Goal: Task Accomplishment & Management: Use online tool/utility

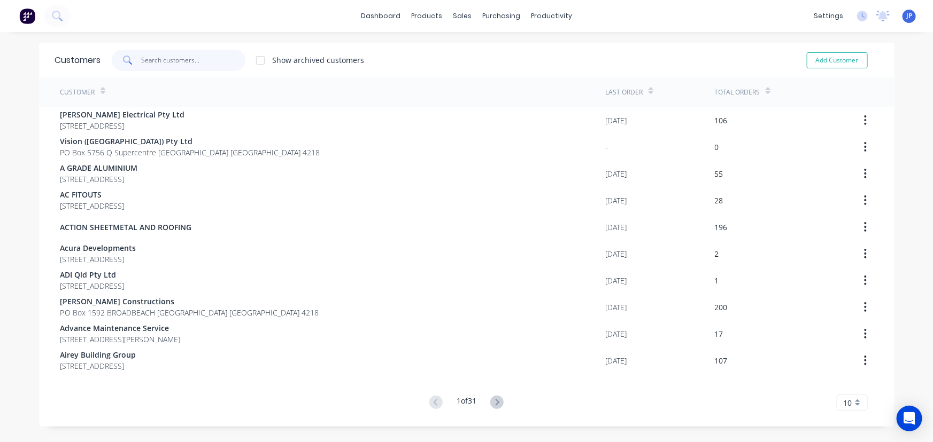
click at [161, 58] on input "text" at bounding box center [193, 60] width 104 height 21
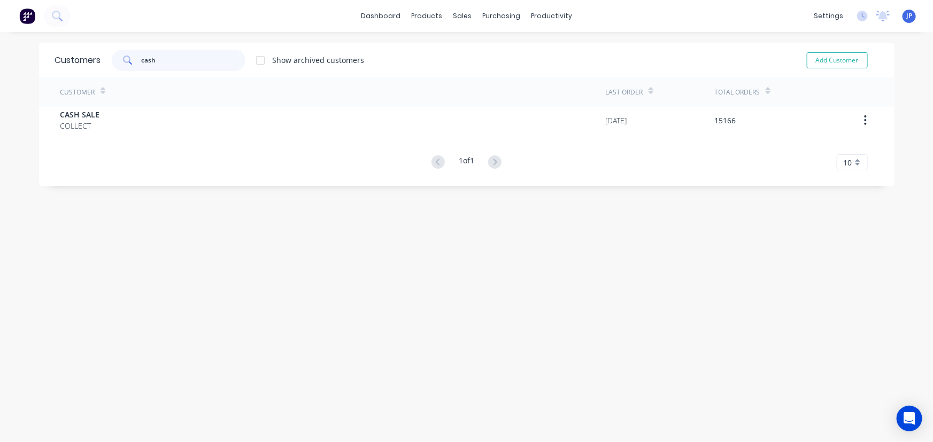
type input "cash"
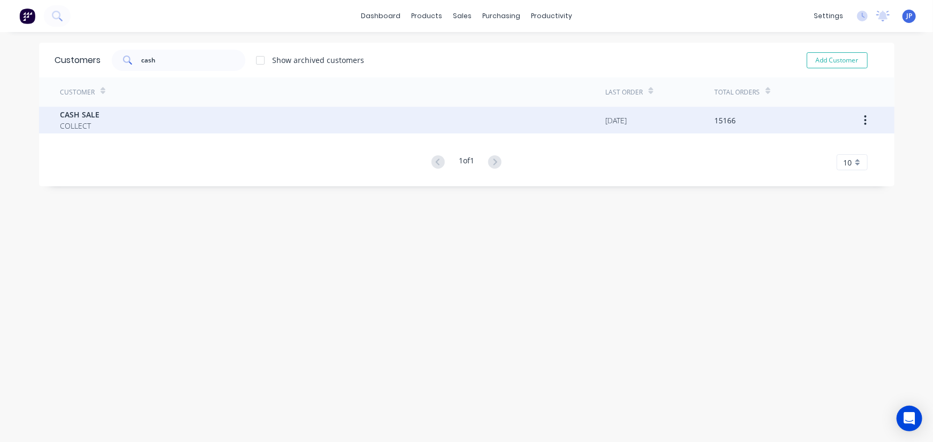
click at [74, 118] on span "CASH SALE" at bounding box center [80, 114] width 40 height 11
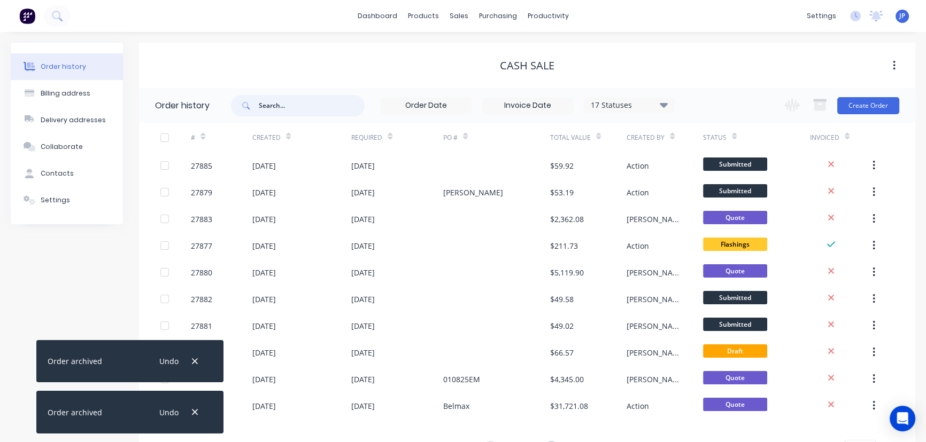
click at [264, 103] on input "text" at bounding box center [312, 105] width 106 height 21
type input "27882"
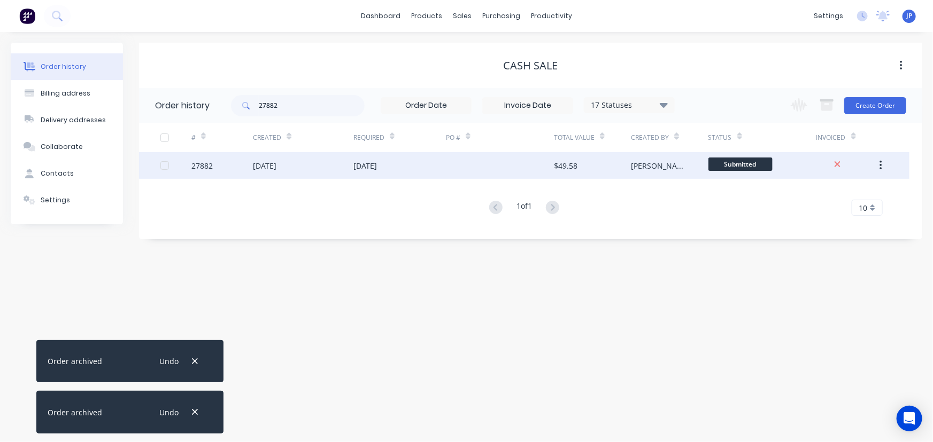
click at [275, 164] on div "[DATE]" at bounding box center [265, 165] width 24 height 11
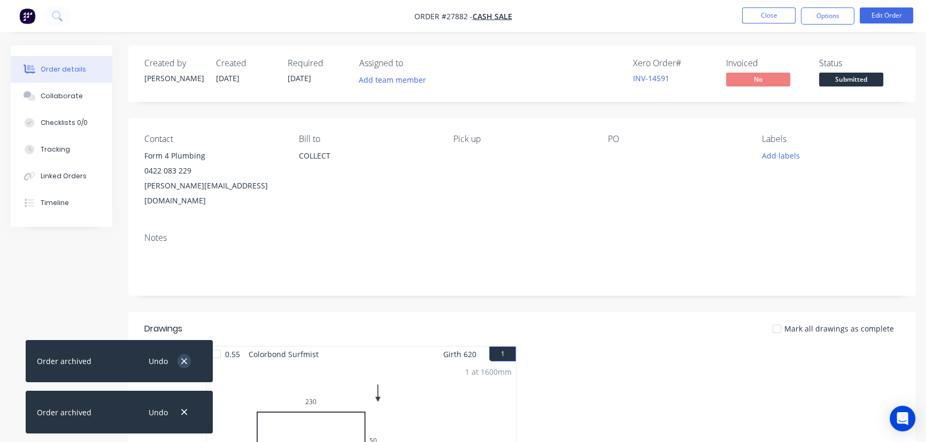
click at [182, 363] on icon "button" at bounding box center [184, 362] width 6 height 6
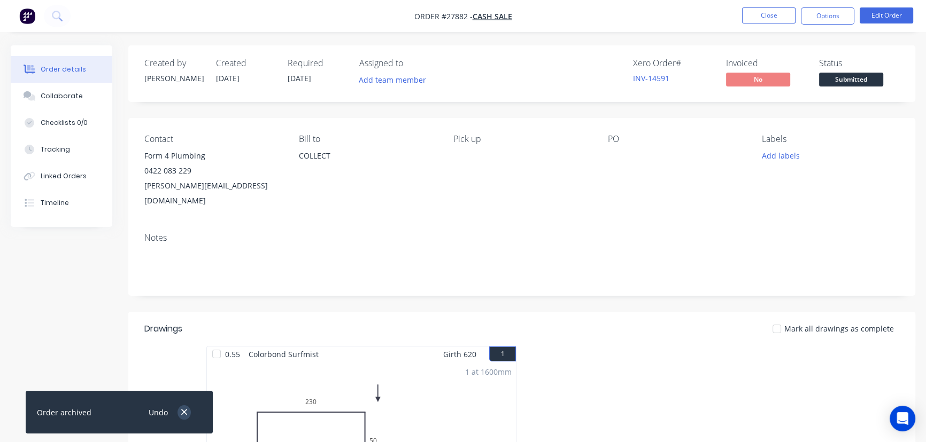
click at [183, 413] on icon "button" at bounding box center [184, 413] width 6 height 6
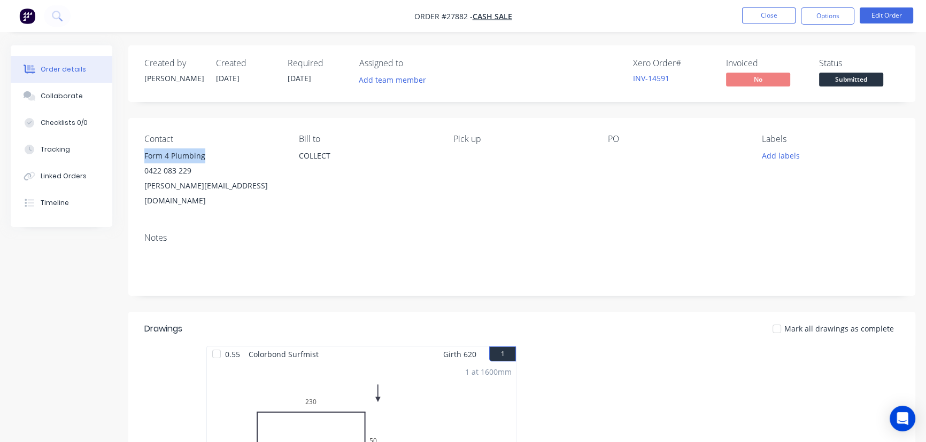
drag, startPoint x: 208, startPoint y: 153, endPoint x: 145, endPoint y: 161, distance: 63.0
click at [145, 161] on div "Form 4 Plumbing" at bounding box center [212, 156] width 137 height 15
copy div "Form 4 Plumbing"
click at [818, 20] on button "Options" at bounding box center [827, 15] width 53 height 17
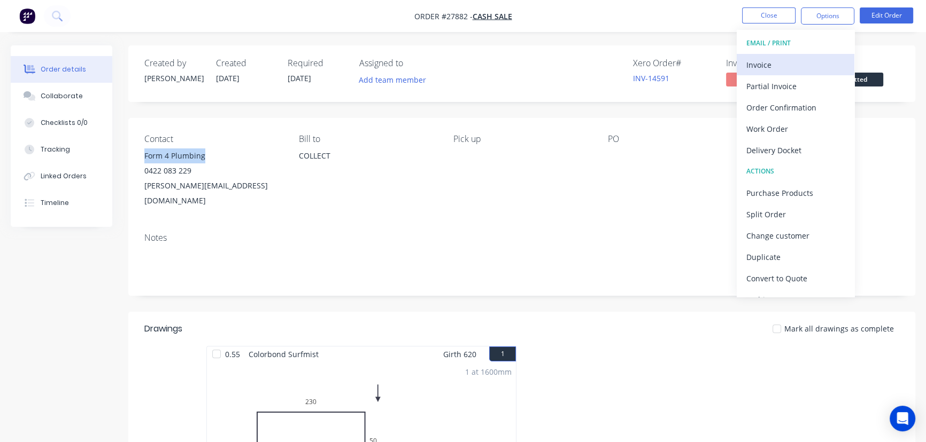
click at [776, 61] on div "Invoice" at bounding box center [795, 64] width 98 height 15
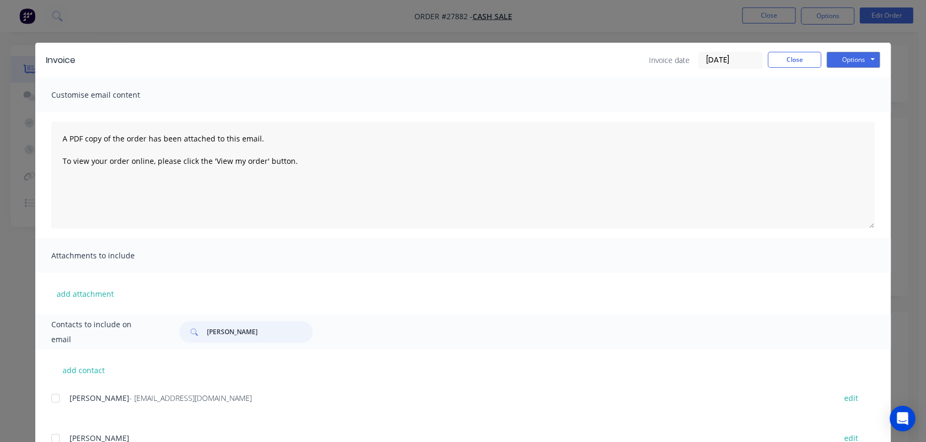
drag, startPoint x: 250, startPoint y: 335, endPoint x: 199, endPoint y: 333, distance: 51.3
click at [199, 333] on div "[PERSON_NAME]" at bounding box center [246, 332] width 134 height 21
paste input "Form 4 Plumbing"
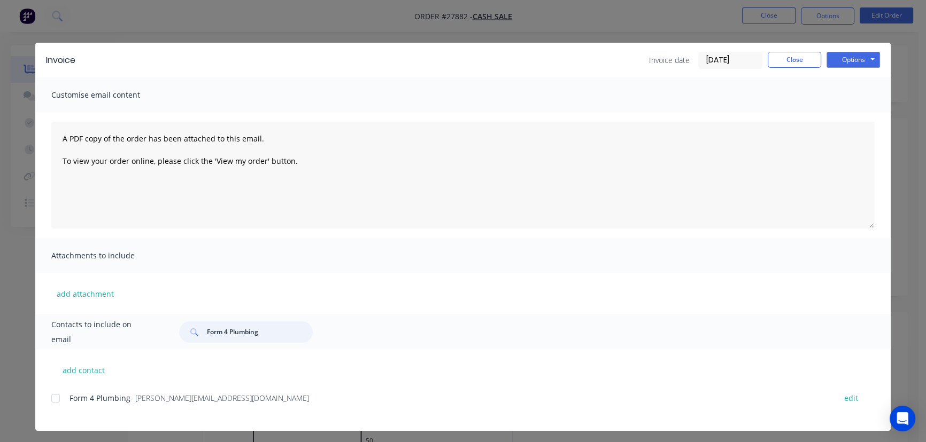
type input "Form 4 Plumbing"
drag, startPoint x: 237, startPoint y: 403, endPoint x: 67, endPoint y: 410, distance: 169.5
click at [67, 410] on div "Form 4 Plumbing - [PERSON_NAME][EMAIL_ADDRESS][DOMAIN_NAME] edit" at bounding box center [470, 404] width 839 height 27
copy div "Form 4 Plumbing - [PERSON_NAME][EMAIL_ADDRESS][DOMAIN_NAME]"
click at [864, 63] on button "Options" at bounding box center [852, 60] width 53 height 16
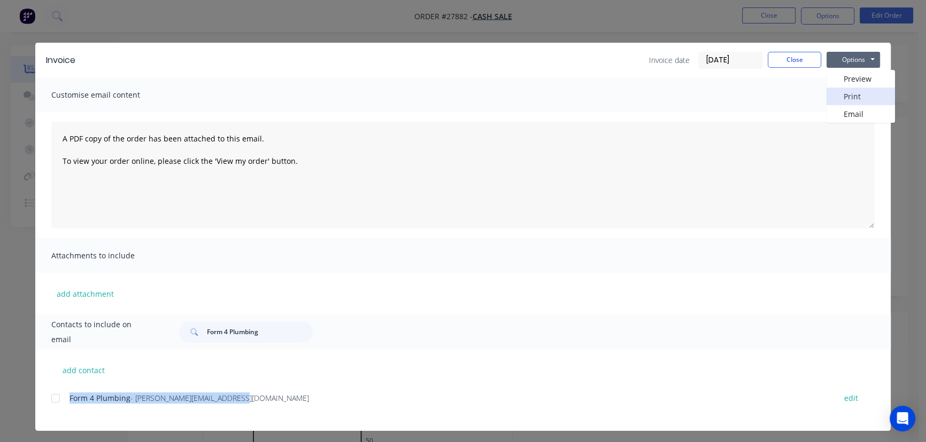
click at [856, 97] on button "Print" at bounding box center [860, 97] width 68 height 18
click at [781, 59] on button "Close" at bounding box center [793, 60] width 53 height 16
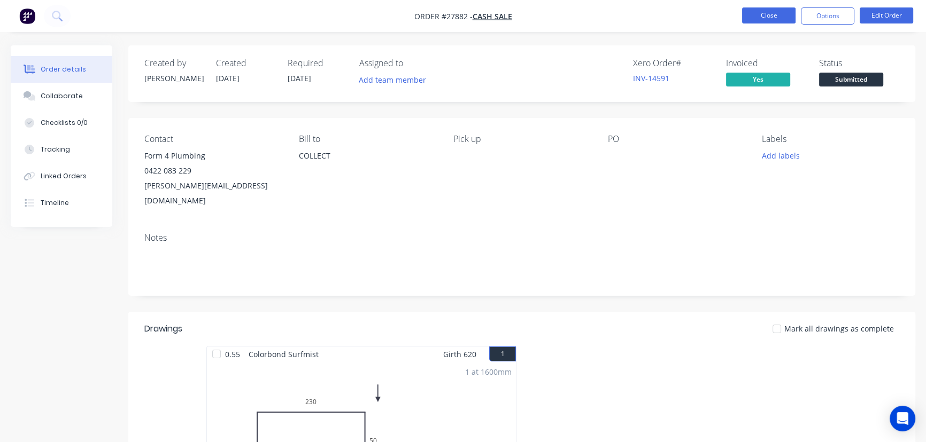
click at [771, 17] on button "Close" at bounding box center [768, 15] width 53 height 16
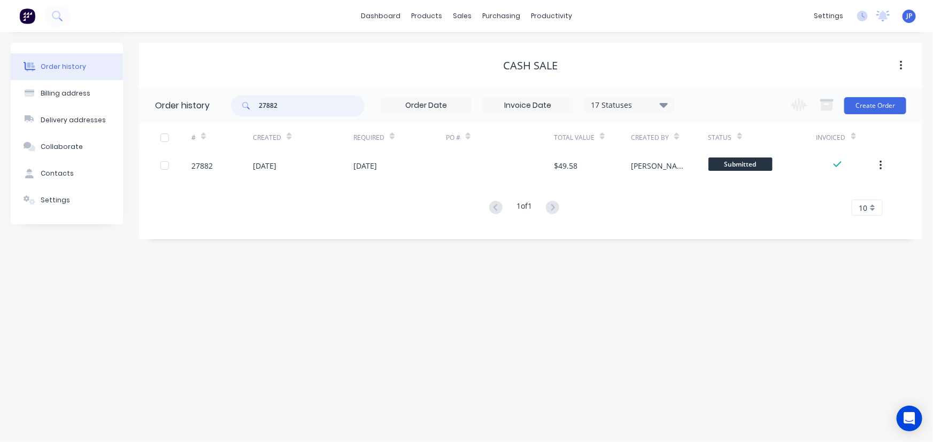
drag, startPoint x: 276, startPoint y: 107, endPoint x: 228, endPoint y: 103, distance: 48.3
click at [228, 103] on header "Order history 27882 17 Statuses Invoice Status Invoiced Not Invoiced Partial Or…" at bounding box center [530, 105] width 783 height 35
type input "27881"
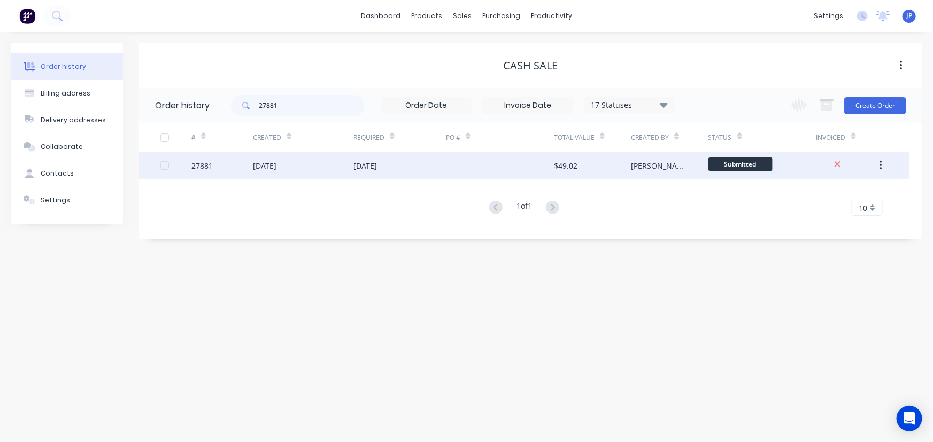
click at [276, 169] on div "[DATE]" at bounding box center [265, 165] width 24 height 11
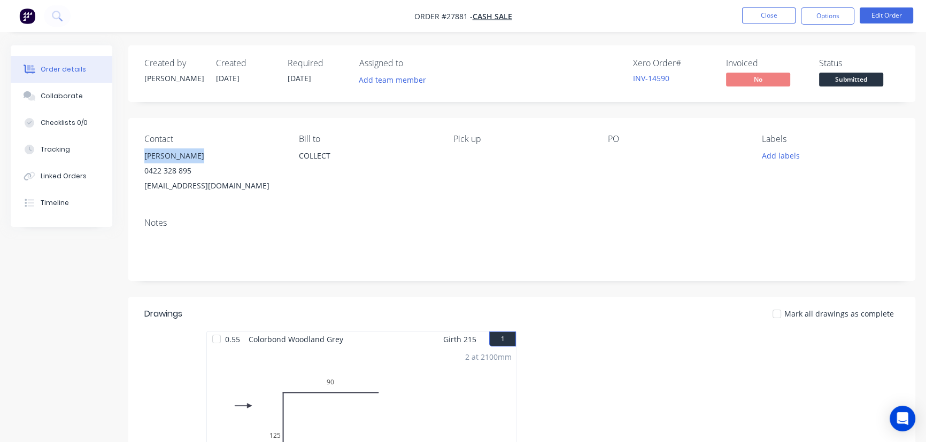
drag, startPoint x: 205, startPoint y: 154, endPoint x: 136, endPoint y: 159, distance: 68.6
click at [136, 159] on div "Contact [PERSON_NAME] [PHONE_NUMBER] [EMAIL_ADDRESS][DOMAIN_NAME] Bill to COLLE…" at bounding box center [521, 163] width 787 height 91
copy div "[PERSON_NAME]"
click at [817, 15] on button "Options" at bounding box center [827, 15] width 53 height 17
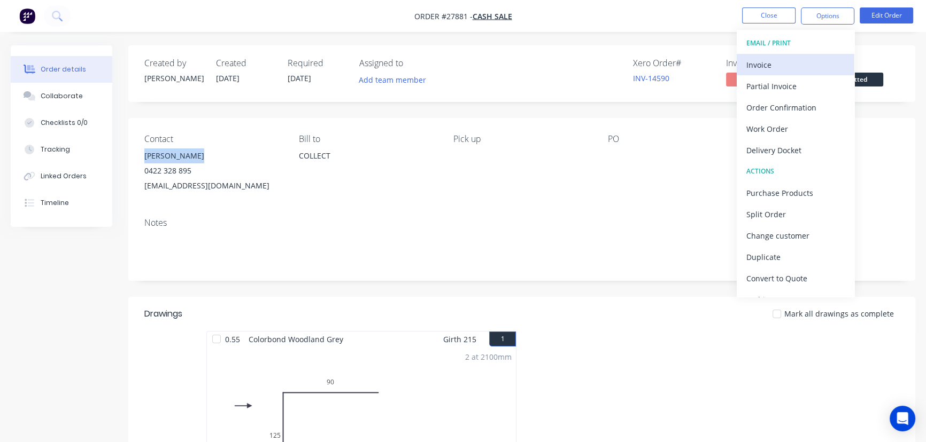
click at [789, 71] on div "Invoice" at bounding box center [795, 64] width 98 height 15
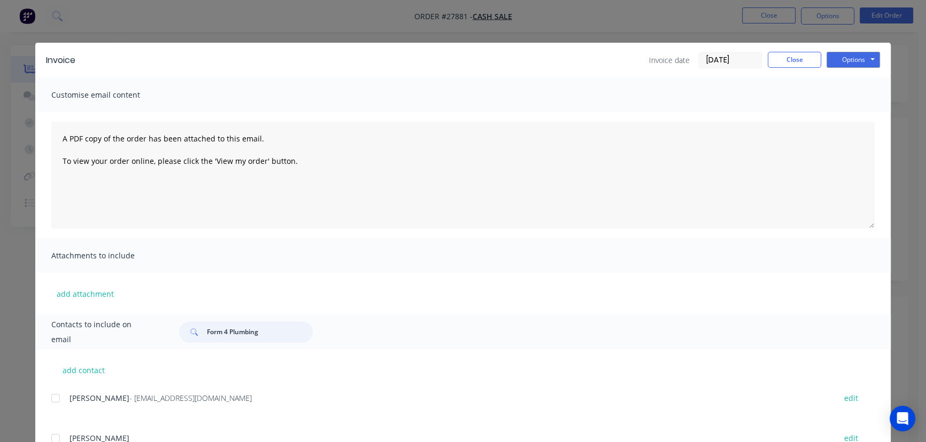
drag, startPoint x: 271, startPoint y: 332, endPoint x: 190, endPoint y: 334, distance: 81.2
click at [190, 334] on div "Form 4 Plumbing" at bounding box center [246, 332] width 134 height 21
paste input "[PERSON_NAME]"
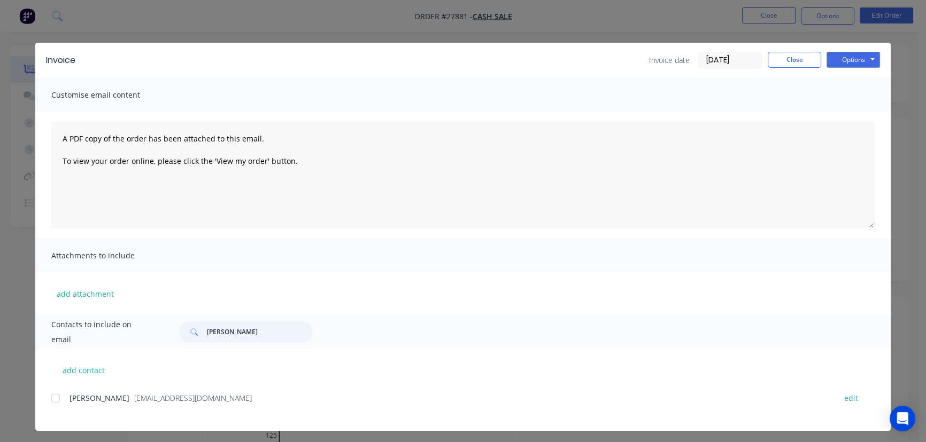
type input "[PERSON_NAME]"
drag, startPoint x: 215, startPoint y: 405, endPoint x: 65, endPoint y: 407, distance: 150.2
click at [65, 407] on div "[PERSON_NAME] - [EMAIL_ADDRESS][DOMAIN_NAME] edit" at bounding box center [470, 404] width 839 height 27
copy div "[PERSON_NAME] - [EMAIL_ADDRESS][DOMAIN_NAME]"
click at [844, 53] on button "Options" at bounding box center [852, 60] width 53 height 16
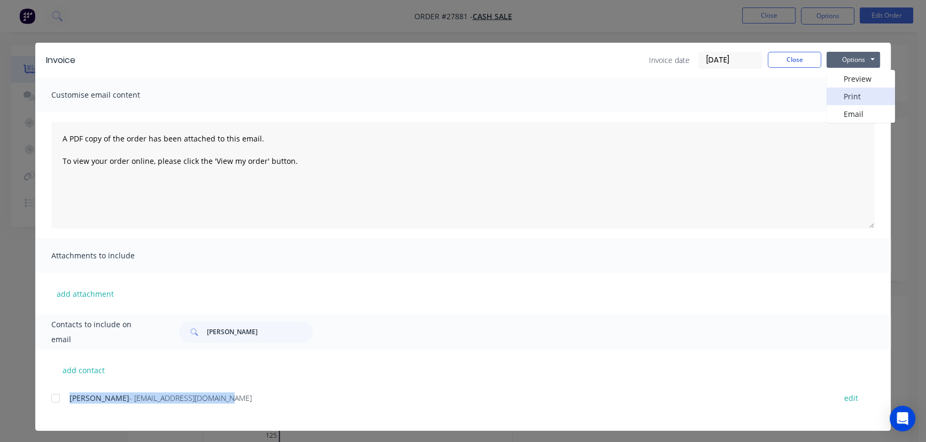
click at [832, 95] on button "Print" at bounding box center [860, 97] width 68 height 18
click at [771, 66] on button "Close" at bounding box center [793, 60] width 53 height 16
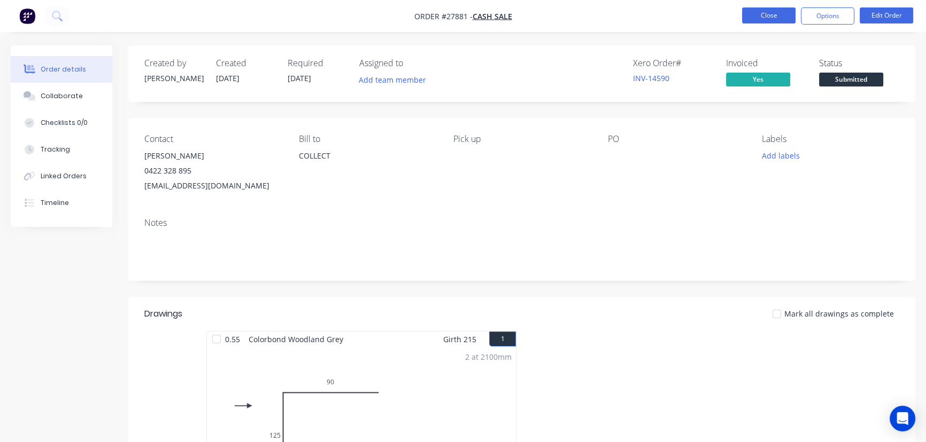
click at [765, 20] on button "Close" at bounding box center [768, 15] width 53 height 16
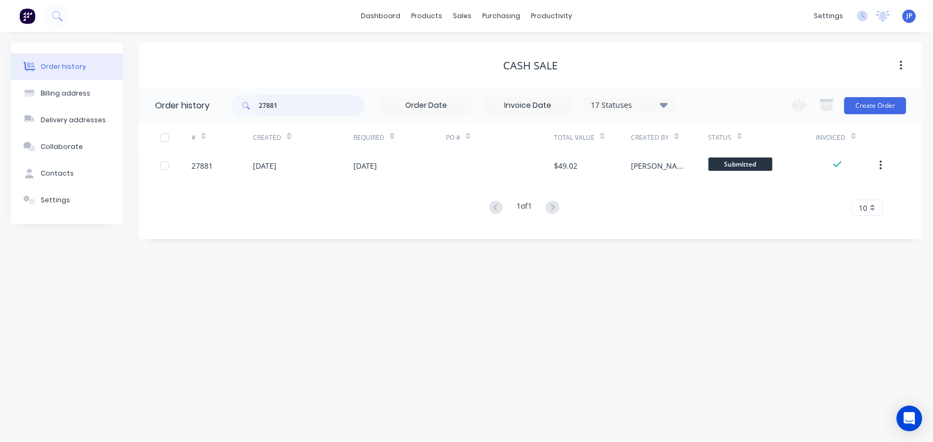
click at [294, 107] on input "27881" at bounding box center [312, 105] width 106 height 21
type input "27885"
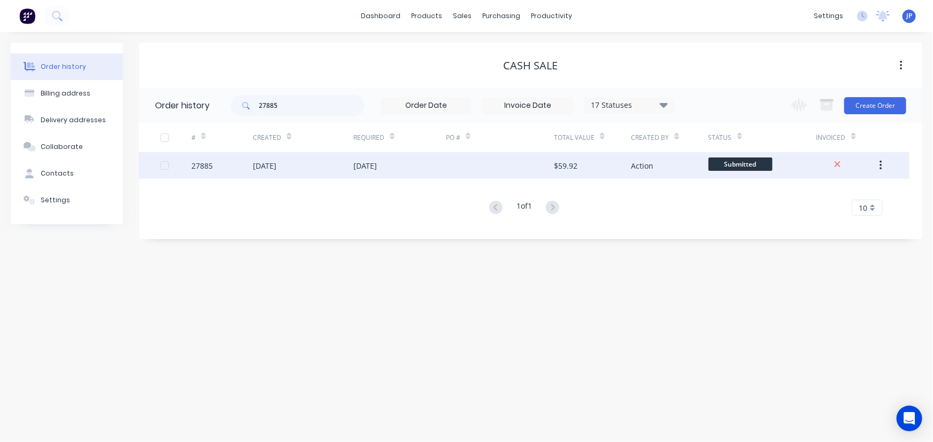
click at [282, 171] on div "[DATE]" at bounding box center [303, 165] width 100 height 27
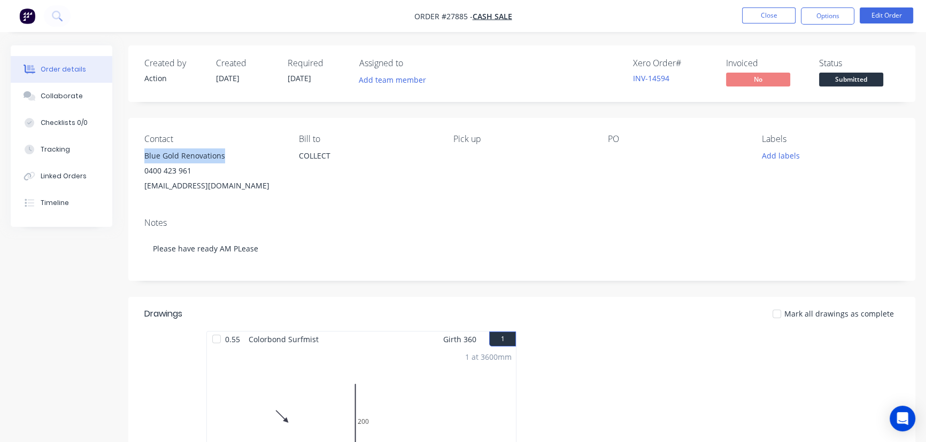
drag, startPoint x: 232, startPoint y: 156, endPoint x: 139, endPoint y: 158, distance: 92.5
click at [139, 158] on div "Contact Blue Gold Renovations 0400 423 961 [EMAIL_ADDRESS][DOMAIN_NAME] [PERSON…" at bounding box center [521, 163] width 787 height 91
copy div "Blue Gold Renovations"
click at [830, 12] on button "Options" at bounding box center [827, 15] width 53 height 17
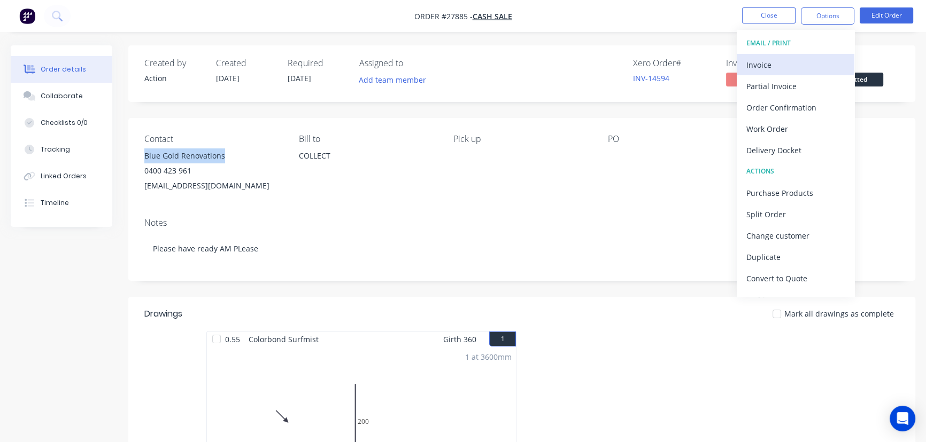
click at [778, 61] on div "Invoice" at bounding box center [795, 64] width 98 height 15
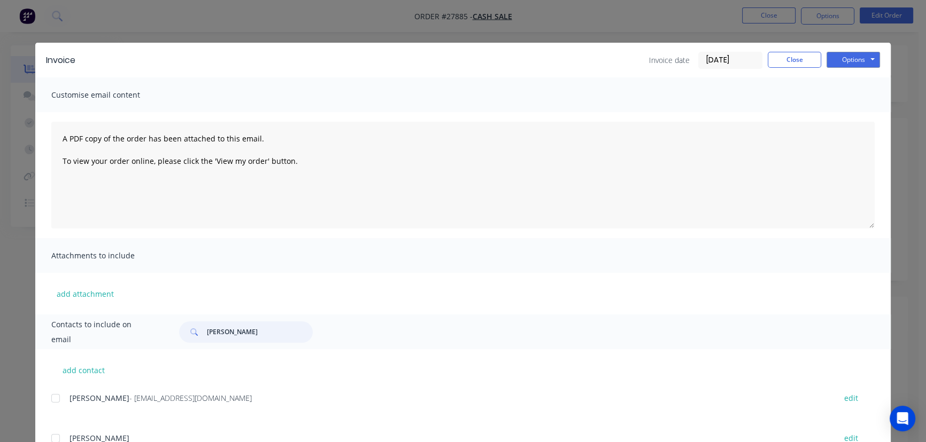
drag, startPoint x: 257, startPoint y: 337, endPoint x: 193, endPoint y: 340, distance: 63.2
click at [193, 340] on div "[PERSON_NAME]" at bounding box center [246, 332] width 134 height 21
paste input "Blue Gold Renovations"
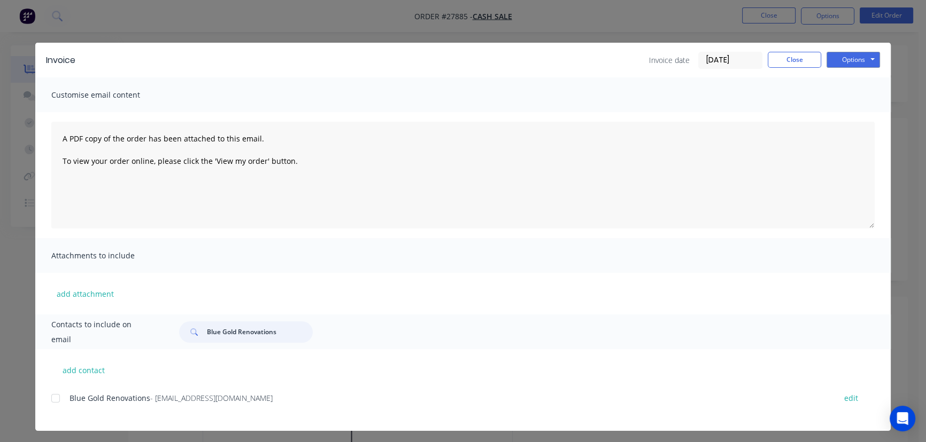
type input "Blue Gold Renovations"
drag, startPoint x: 264, startPoint y: 402, endPoint x: 64, endPoint y: 414, distance: 200.7
click at [64, 414] on div "Blue Gold Renovations - [EMAIL_ADDRESS][DOMAIN_NAME] edit" at bounding box center [470, 404] width 839 height 27
copy div "Blue Gold Renovations - [EMAIL_ADDRESS][DOMAIN_NAME]"
click at [833, 60] on button "Options" at bounding box center [852, 60] width 53 height 16
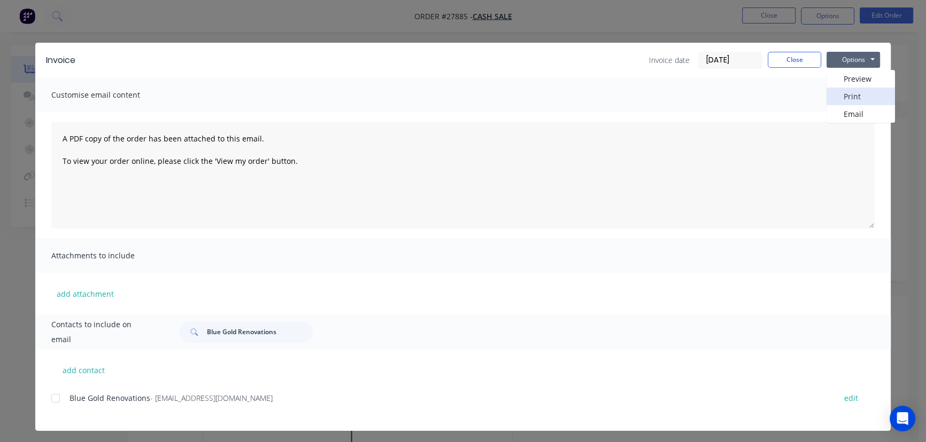
click at [835, 96] on button "Print" at bounding box center [860, 97] width 68 height 18
click at [785, 59] on button "Close" at bounding box center [793, 60] width 53 height 16
